Goal: Task Accomplishment & Management: Manage account settings

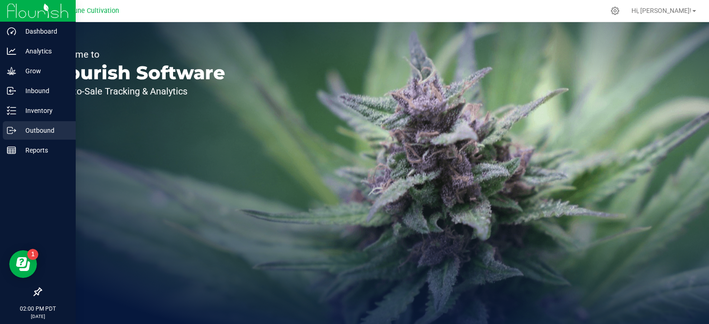
click at [16, 130] on icon at bounding box center [11, 130] width 9 height 9
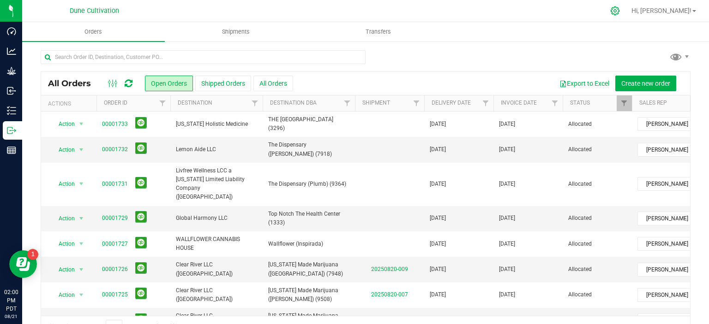
click at [620, 11] on icon at bounding box center [615, 11] width 10 height 10
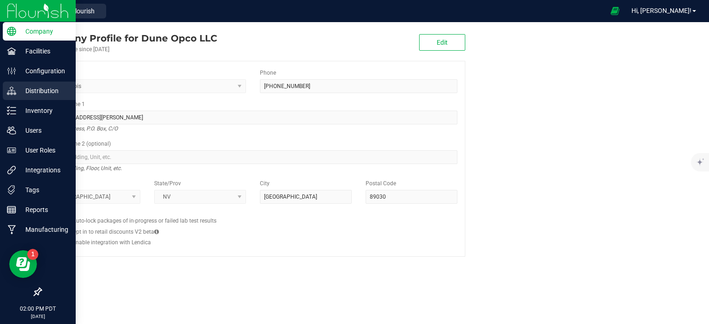
click at [45, 95] on p "Distribution" at bounding box center [43, 90] width 55 height 11
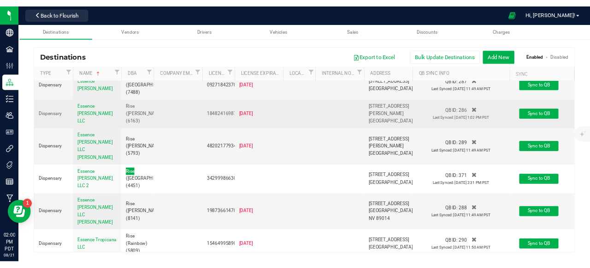
scroll to position [1963, 0]
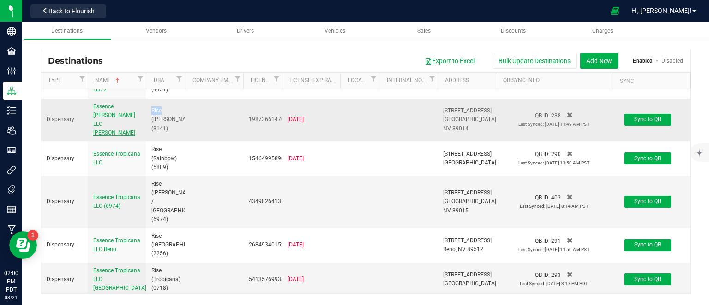
click at [103, 137] on span "Essence [PERSON_NAME] LLC [PERSON_NAME]" at bounding box center [114, 119] width 42 height 33
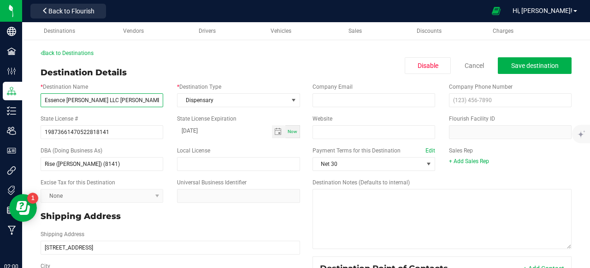
click at [116, 102] on input "Essence [PERSON_NAME] LLC [PERSON_NAME]" at bounding box center [102, 100] width 123 height 14
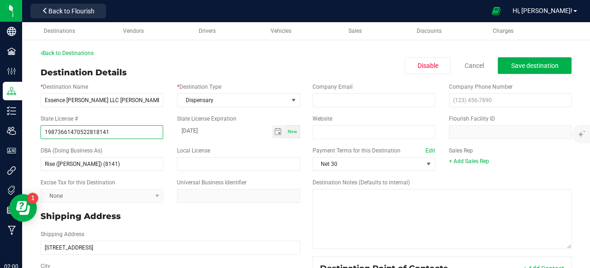
click at [82, 132] on input "19873661470522818141" at bounding box center [102, 132] width 123 height 14
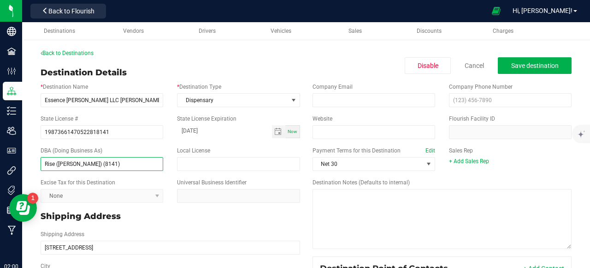
click at [80, 161] on input "Rise ([PERSON_NAME]) (8141)" at bounding box center [102, 164] width 123 height 14
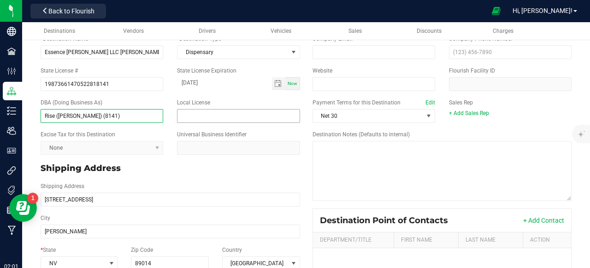
scroll to position [48, 0]
click at [196, 81] on input "[DATE]" at bounding box center [224, 83] width 95 height 12
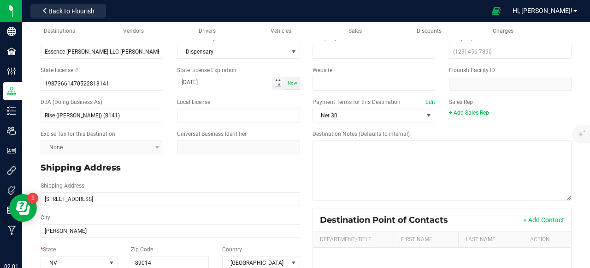
click at [196, 81] on input "[DATE]" at bounding box center [224, 83] width 95 height 12
drag, startPoint x: 210, startPoint y: 82, endPoint x: 171, endPoint y: 79, distance: 39.8
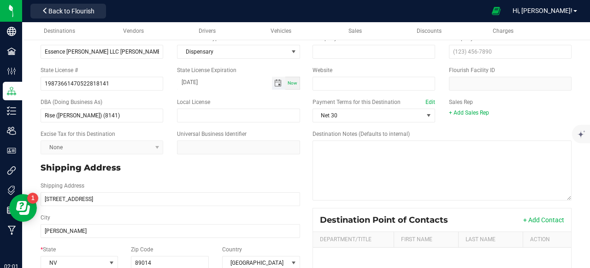
click at [177, 79] on input "[DATE]" at bounding box center [224, 83] width 95 height 12
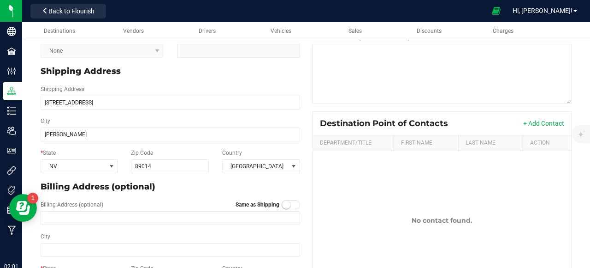
scroll to position [145, 0]
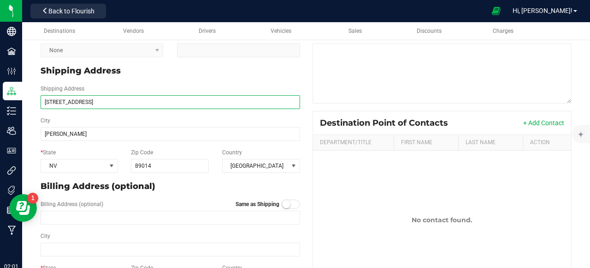
click at [92, 97] on input "[STREET_ADDRESS]" at bounding box center [171, 102] width 260 height 14
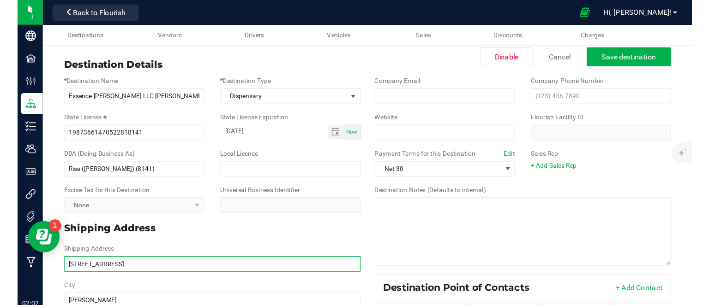
scroll to position [0, 0]
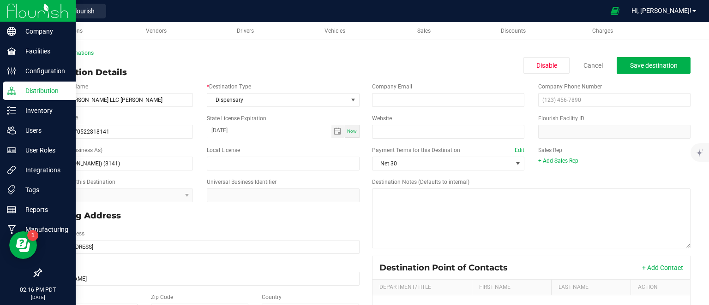
click at [35, 13] on img at bounding box center [38, 11] width 62 height 22
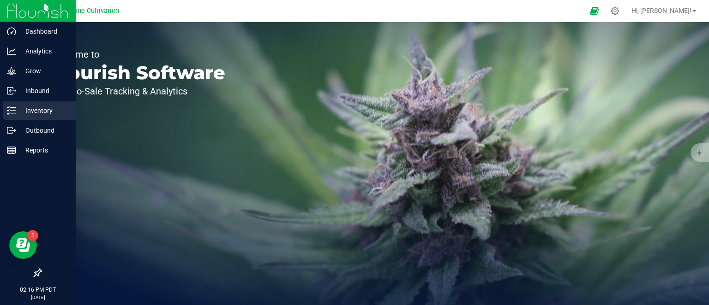
click at [40, 108] on p "Inventory" at bounding box center [43, 110] width 55 height 11
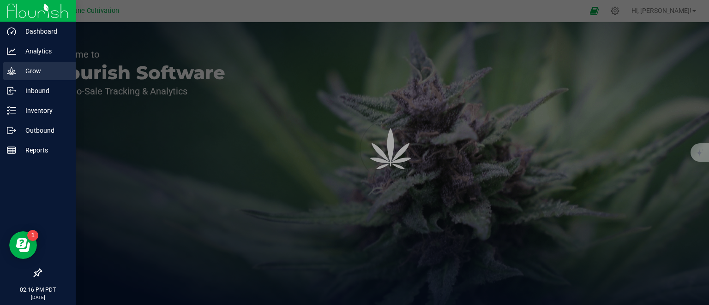
click at [31, 78] on div "Grow" at bounding box center [39, 71] width 73 height 18
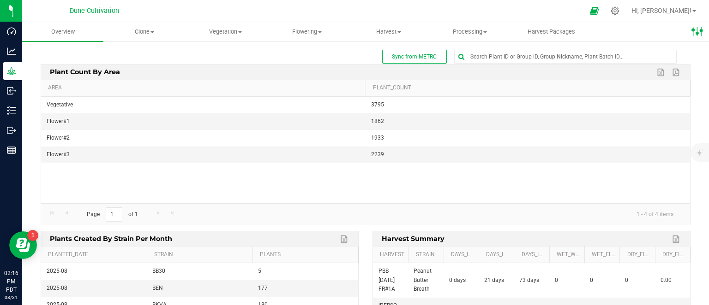
click at [695, 31] on icon at bounding box center [697, 31] width 12 height 12
click at [521, 53] on input "text" at bounding box center [564, 56] width 221 height 13
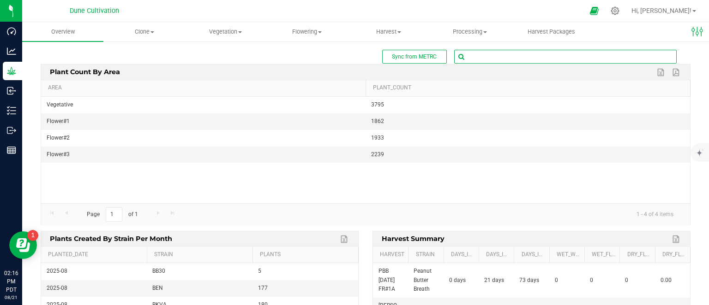
click at [521, 53] on input "text" at bounding box center [564, 56] width 221 height 13
type input "67610"
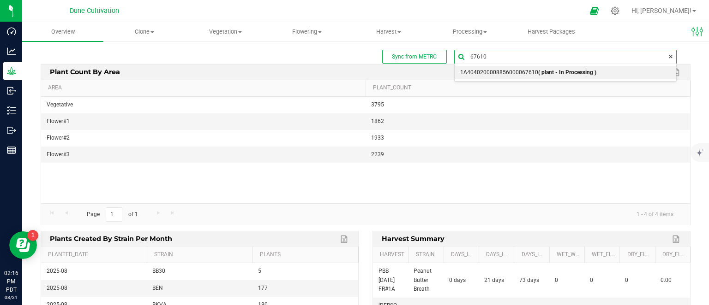
click at [529, 72] on span "1A4040200008856000067610 ( plant - In Processing )" at bounding box center [528, 73] width 136 height 12
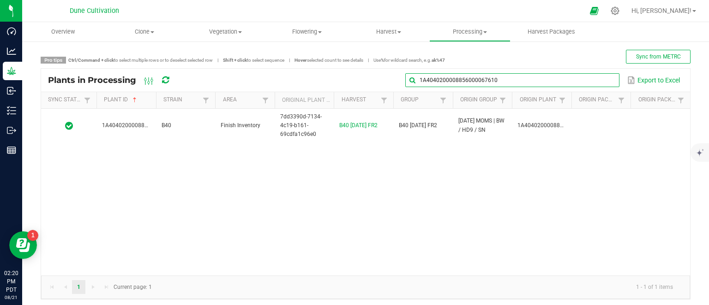
click at [591, 83] on input "1A4040200008856000067610" at bounding box center [512, 80] width 214 height 14
click at [608, 79] on span at bounding box center [610, 80] width 7 height 7
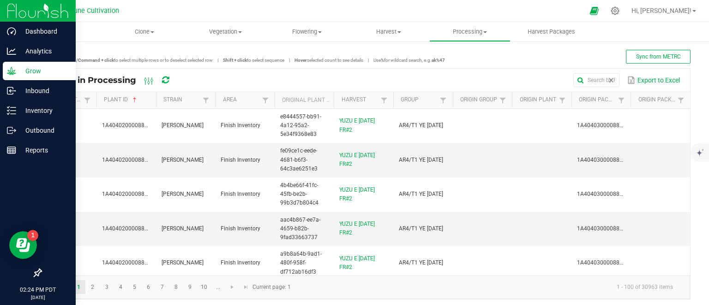
click at [18, 9] on img at bounding box center [38, 11] width 62 height 22
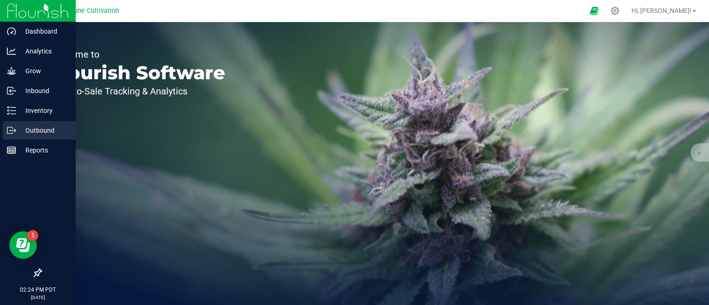
click at [28, 130] on p "Outbound" at bounding box center [43, 130] width 55 height 11
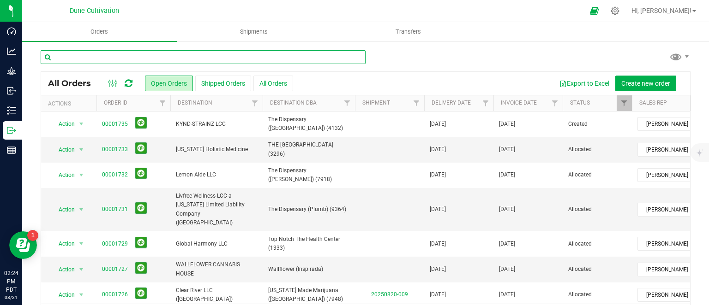
click at [263, 61] on input "text" at bounding box center [203, 57] width 325 height 14
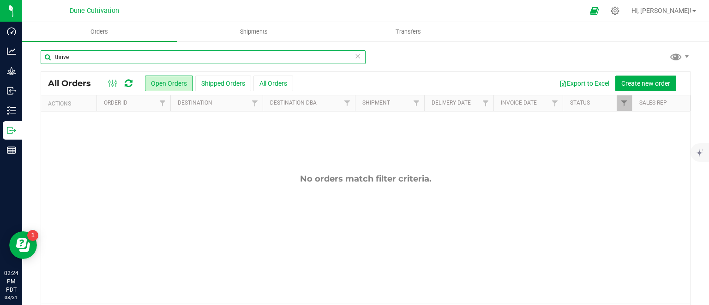
type input "thrive"
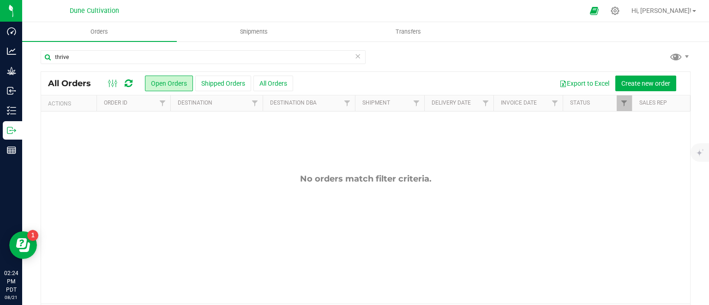
click at [212, 82] on button "Shipped Orders" at bounding box center [223, 84] width 56 height 16
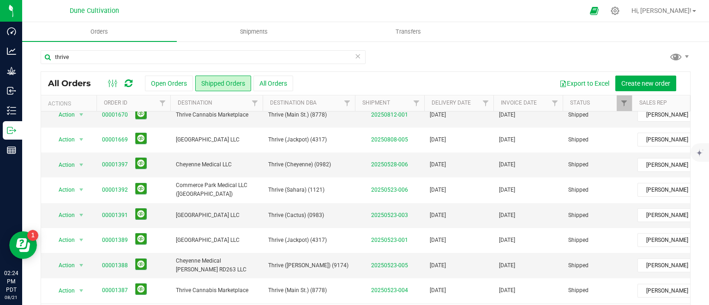
scroll to position [136, 0]
click at [620, 15] on icon at bounding box center [615, 11] width 10 height 10
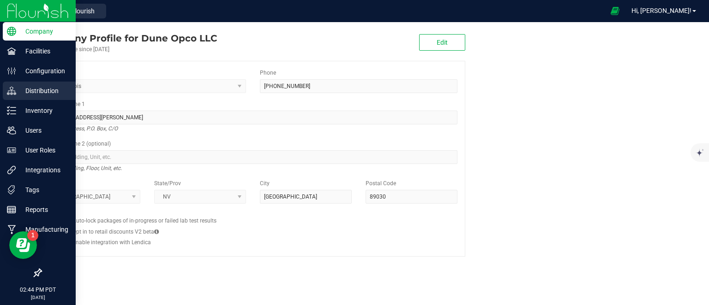
click at [27, 84] on div "Distribution" at bounding box center [39, 91] width 73 height 18
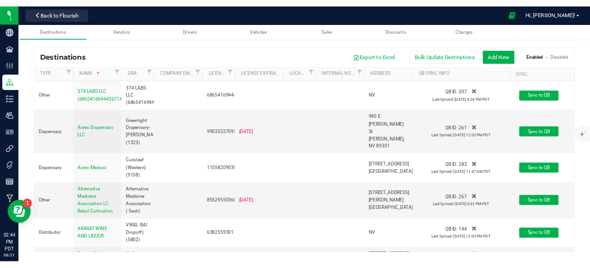
scroll to position [1838, 0]
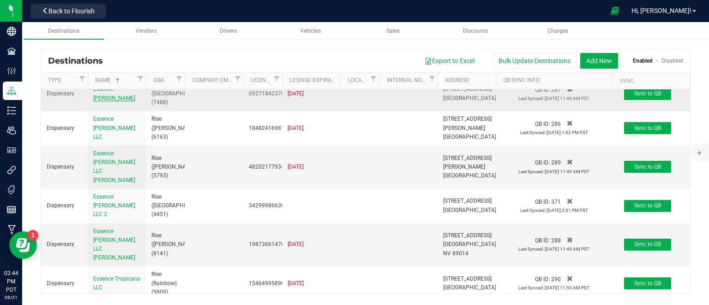
click at [105, 101] on span "Essence [PERSON_NAME]" at bounding box center [114, 93] width 42 height 15
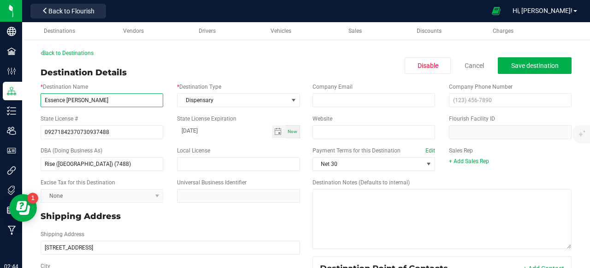
click at [63, 104] on input "Essence [PERSON_NAME]" at bounding box center [102, 100] width 123 height 14
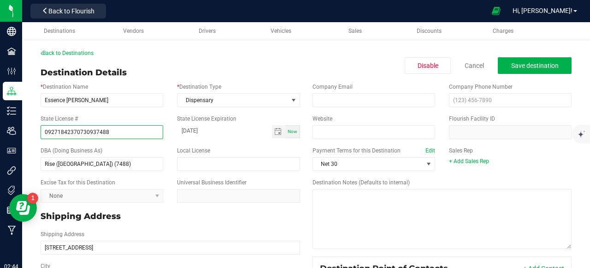
click at [80, 131] on input "09271842370730937488" at bounding box center [102, 132] width 123 height 14
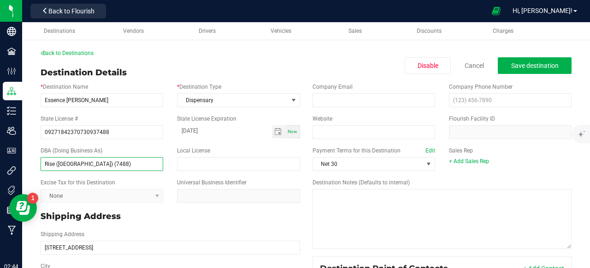
click at [109, 167] on input "Rise ([GEOGRAPHIC_DATA]) (7488)" at bounding box center [102, 164] width 123 height 14
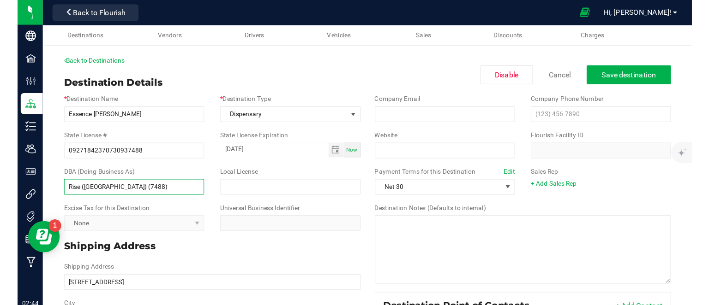
scroll to position [161, 0]
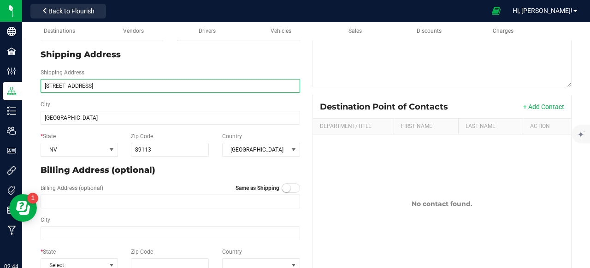
click at [80, 82] on input "[STREET_ADDRESS]" at bounding box center [171, 86] width 260 height 14
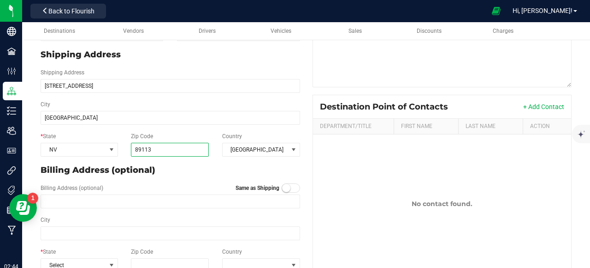
click at [164, 145] on input "89113" at bounding box center [170, 150] width 78 height 14
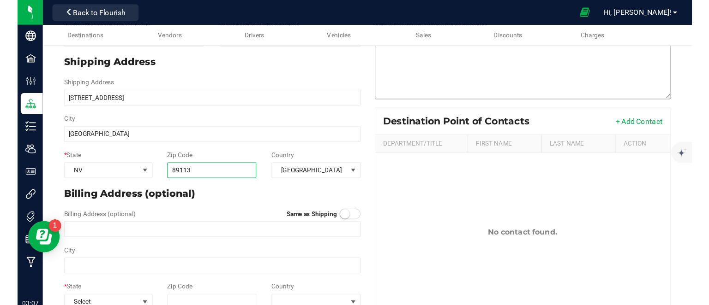
scroll to position [142, 0]
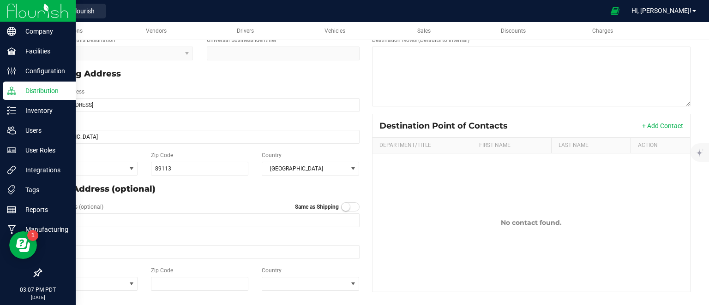
click at [18, 92] on p "Distribution" at bounding box center [43, 90] width 55 height 11
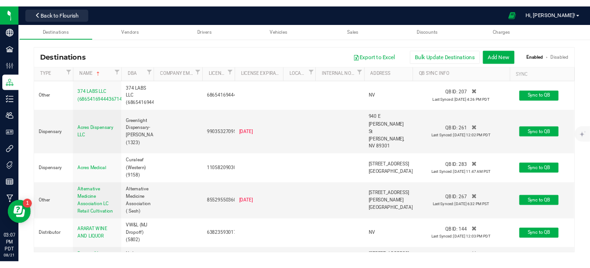
scroll to position [1942, 0]
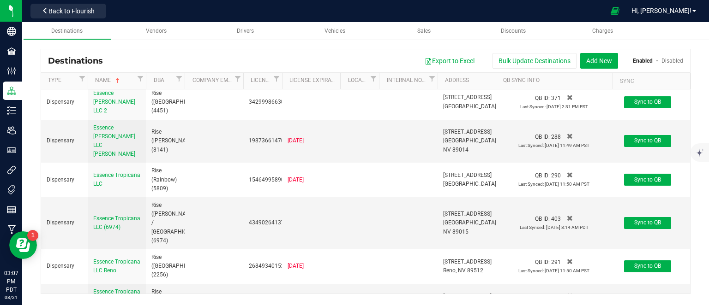
click at [108, 81] on div "Essence [PERSON_NAME] LLC [PERSON_NAME]" at bounding box center [116, 64] width 47 height 36
click at [108, 80] on span "Essence [PERSON_NAME] LLC [PERSON_NAME]" at bounding box center [114, 63] width 42 height 33
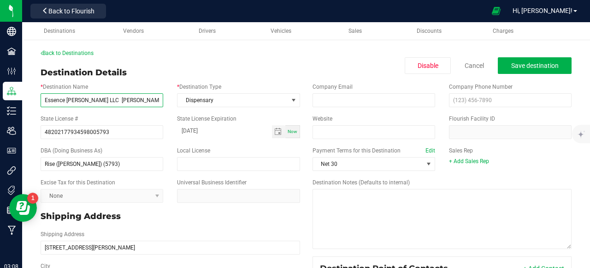
click at [110, 103] on input "Essence [PERSON_NAME] LLC [PERSON_NAME]" at bounding box center [102, 100] width 123 height 14
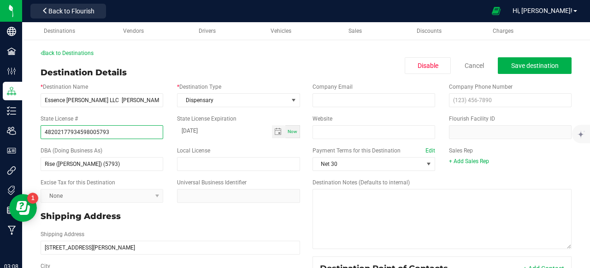
click at [82, 133] on input "48202177934598005793" at bounding box center [102, 132] width 123 height 14
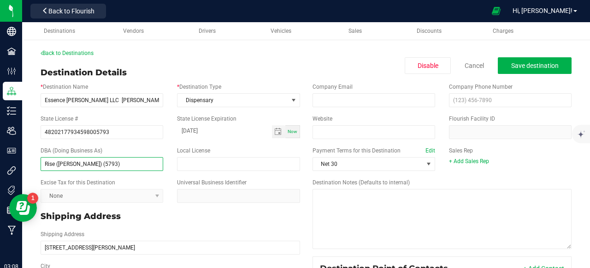
click at [86, 161] on input "Rise ([PERSON_NAME]) (5793)" at bounding box center [102, 164] width 123 height 14
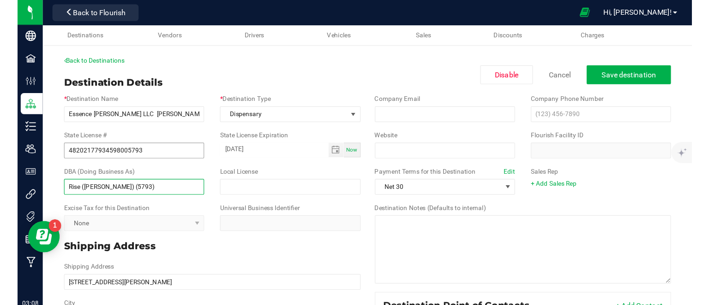
scroll to position [154, 0]
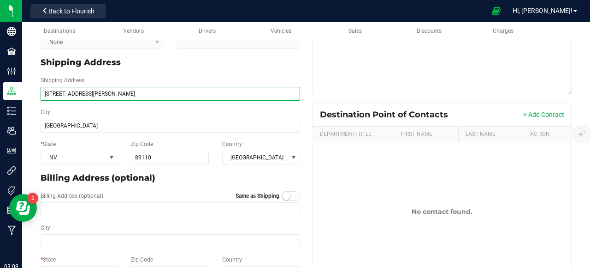
click at [76, 93] on input "[STREET_ADDRESS][PERSON_NAME]" at bounding box center [171, 94] width 260 height 14
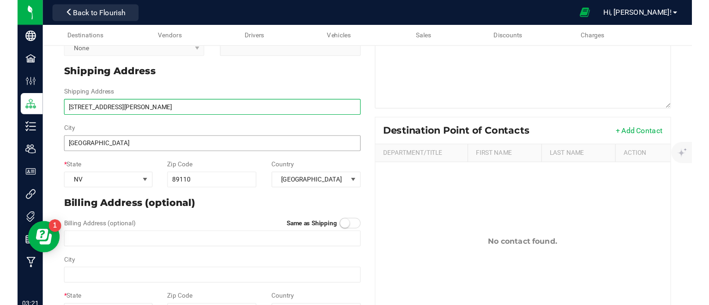
scroll to position [142, 0]
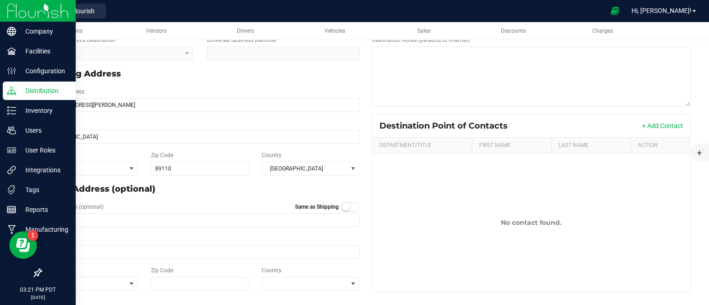
click at [32, 91] on p "Distribution" at bounding box center [43, 90] width 55 height 11
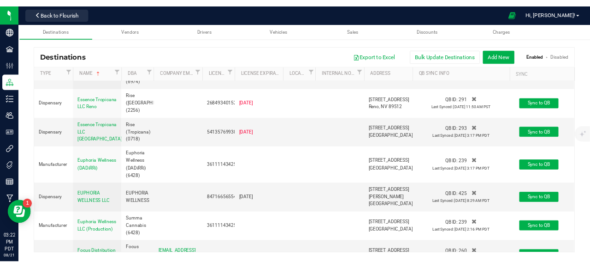
scroll to position [2697, 0]
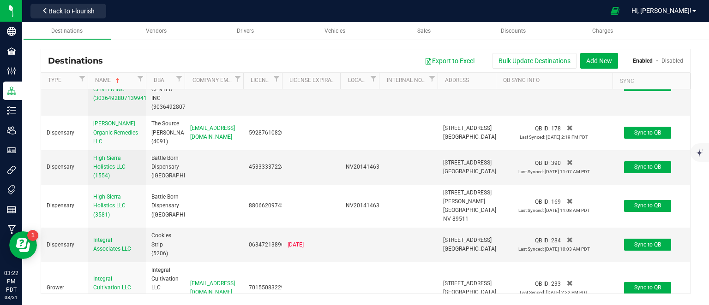
click at [115, 10] on span "GTI [US_STATE] LLC" at bounding box center [112, 2] width 38 height 15
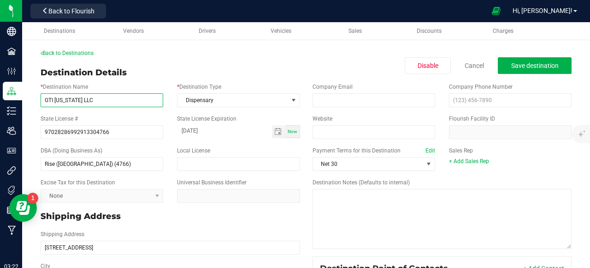
click at [95, 95] on input "GTI [US_STATE] LLC" at bounding box center [102, 100] width 123 height 14
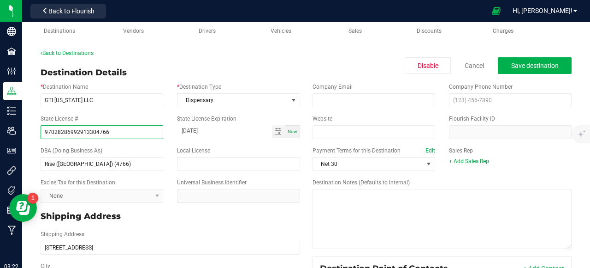
click at [95, 135] on input "97028286992913304766" at bounding box center [102, 132] width 123 height 14
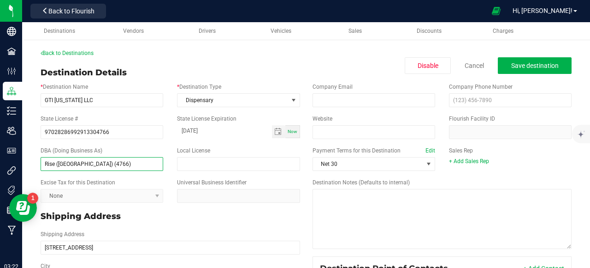
click at [87, 164] on input "Rise ([GEOGRAPHIC_DATA]) (4766)" at bounding box center [102, 164] width 123 height 14
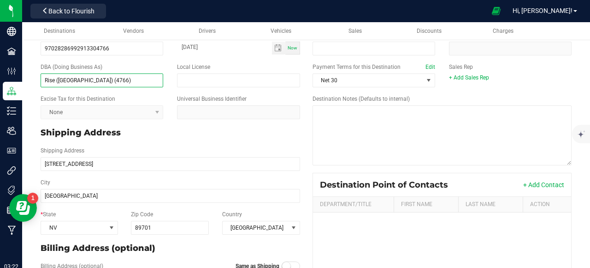
scroll to position [84, 0]
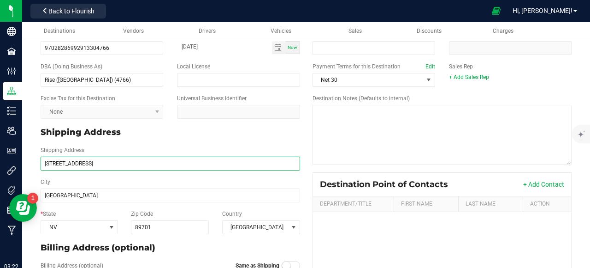
click at [109, 161] on input "[STREET_ADDRESS]" at bounding box center [171, 163] width 260 height 14
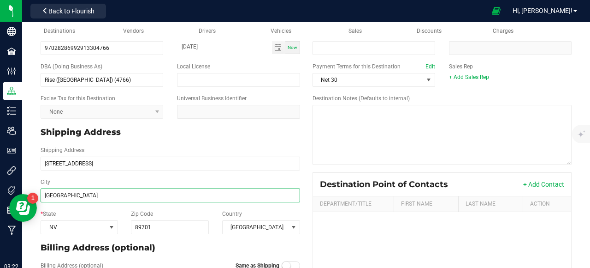
click at [64, 195] on input "[GEOGRAPHIC_DATA]" at bounding box center [171, 195] width 260 height 14
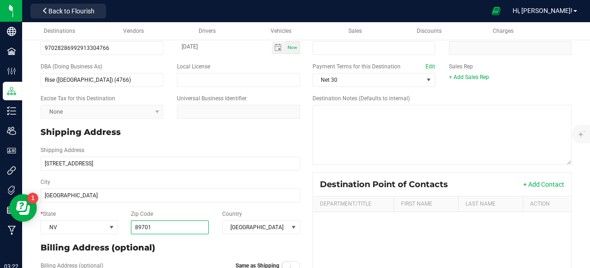
click at [139, 228] on input "89701" at bounding box center [170, 227] width 78 height 14
